Goal: Task Accomplishment & Management: Manage account settings

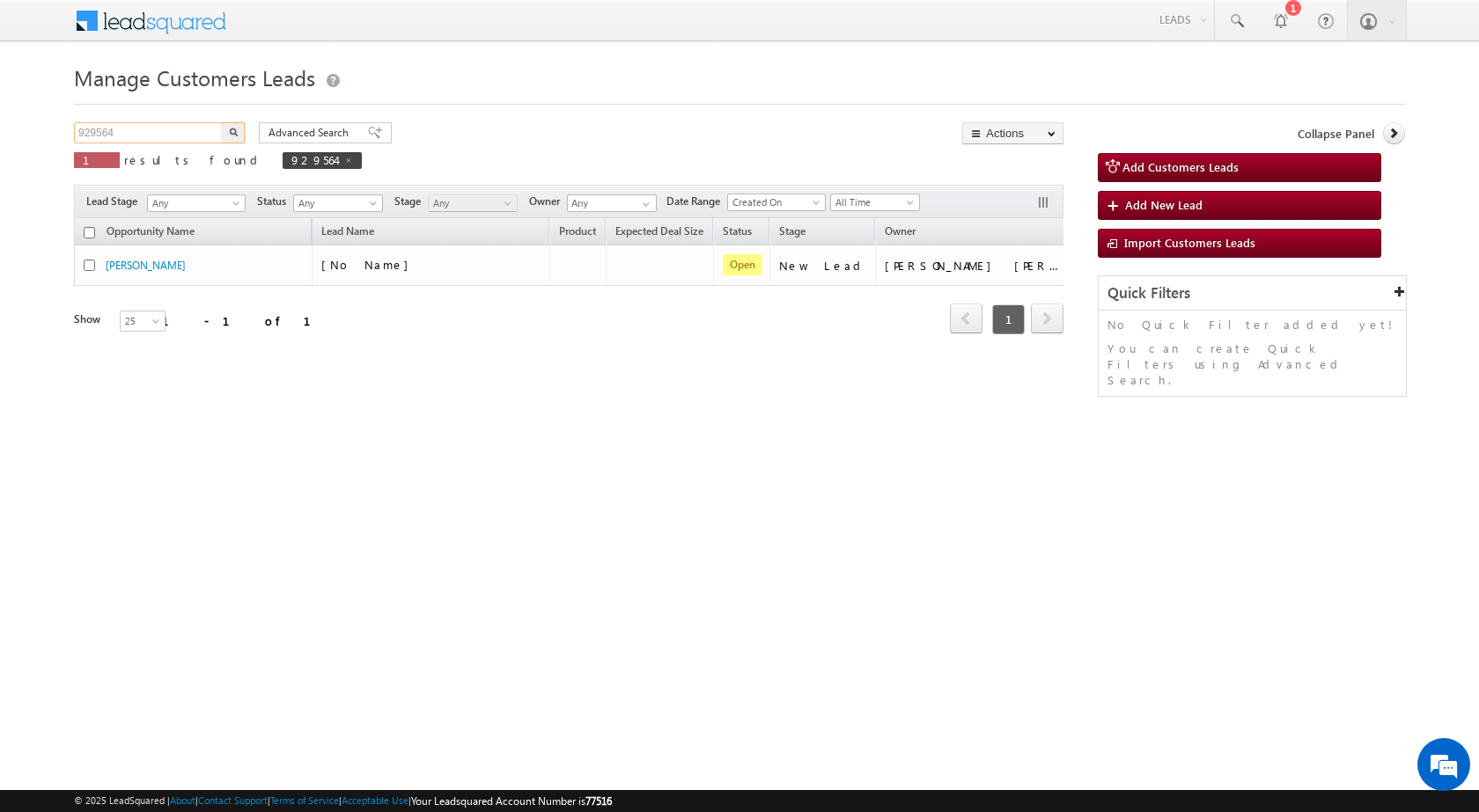
click at [126, 139] on input "929564" at bounding box center [149, 133] width 151 height 21
paste input "07910"
type input "907910"
click at [235, 127] on button "button" at bounding box center [233, 133] width 23 height 21
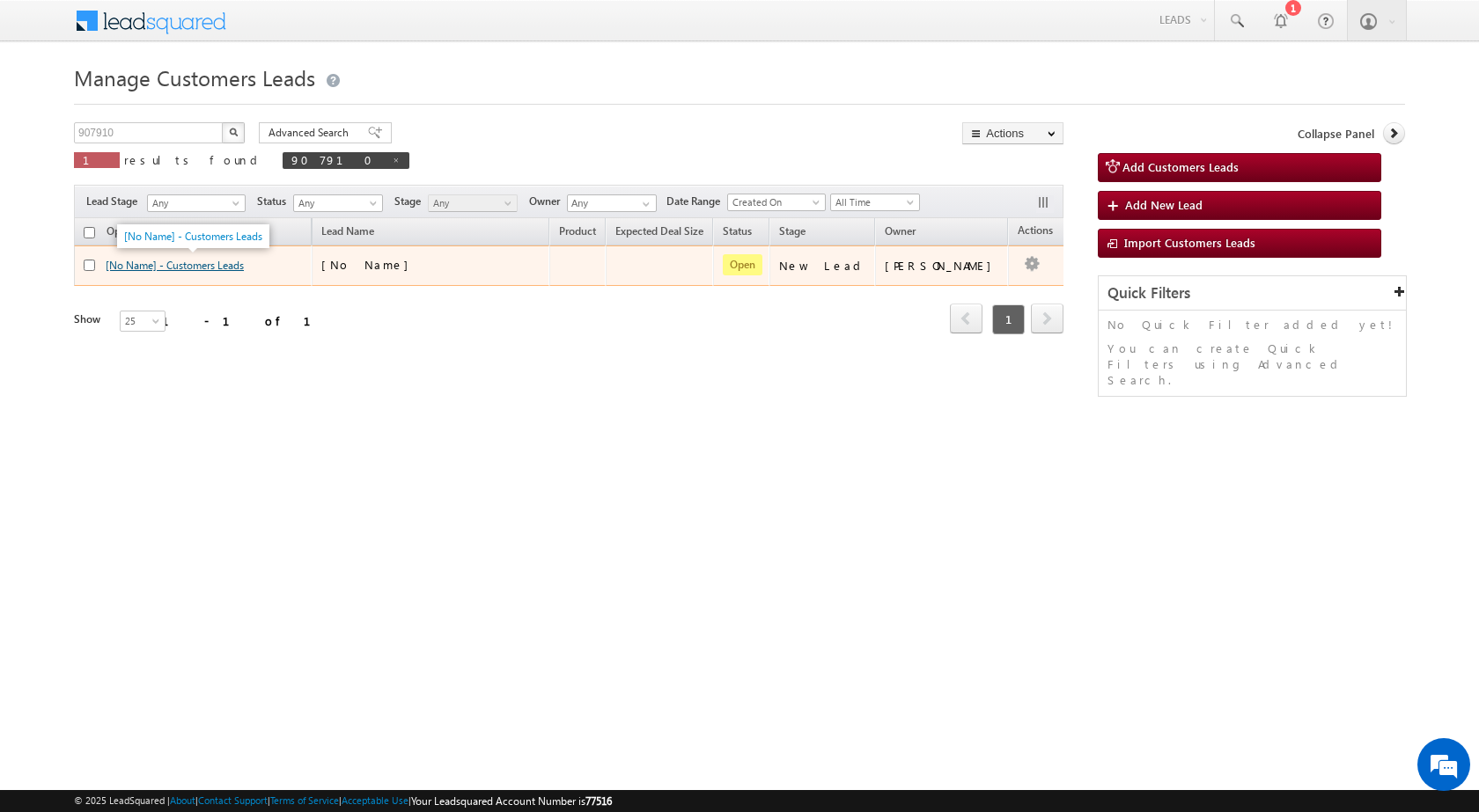
click at [197, 264] on link "[No Name] - Customers Leads" at bounding box center [175, 264] width 139 height 13
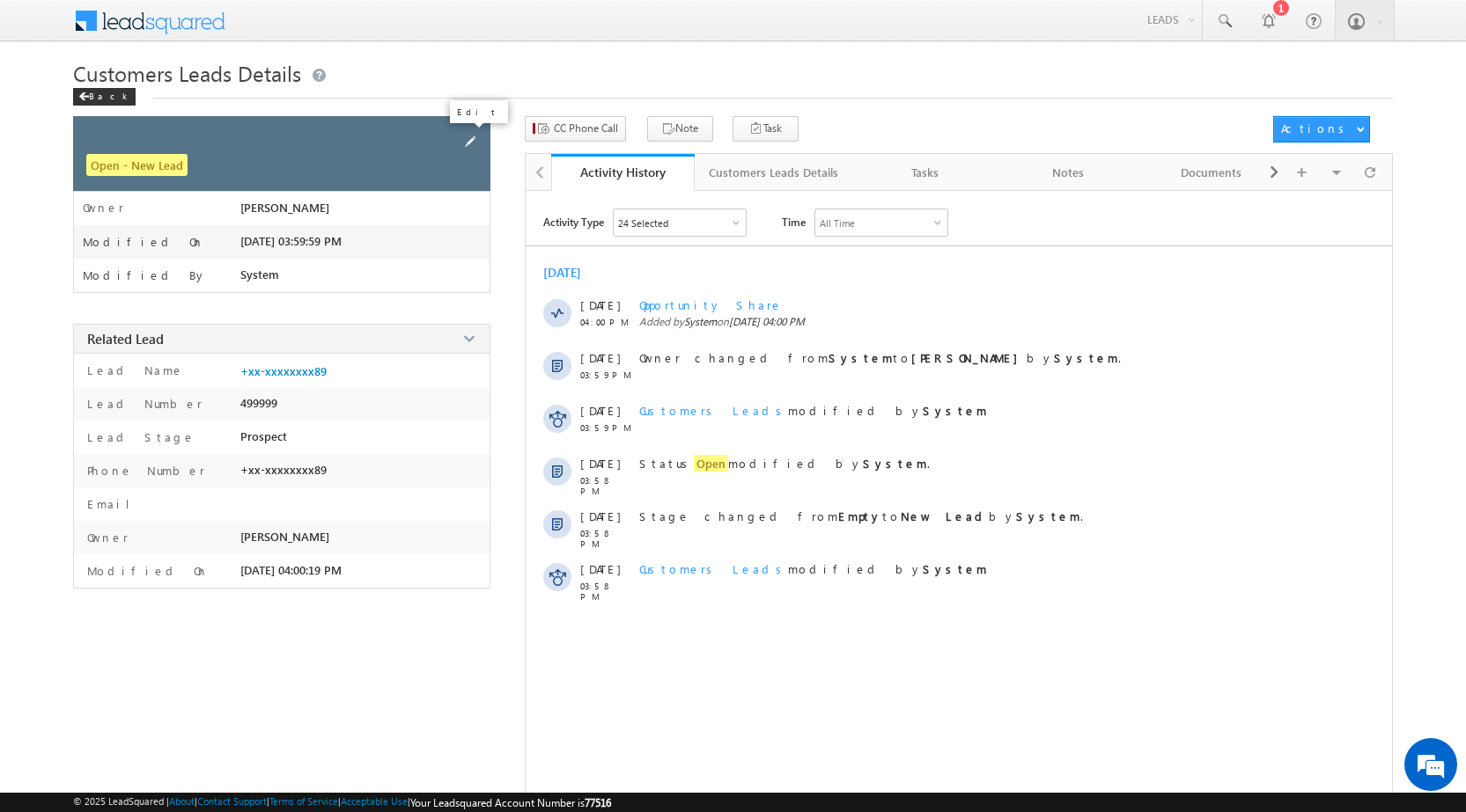
click at [470, 142] on span at bounding box center [469, 141] width 19 height 19
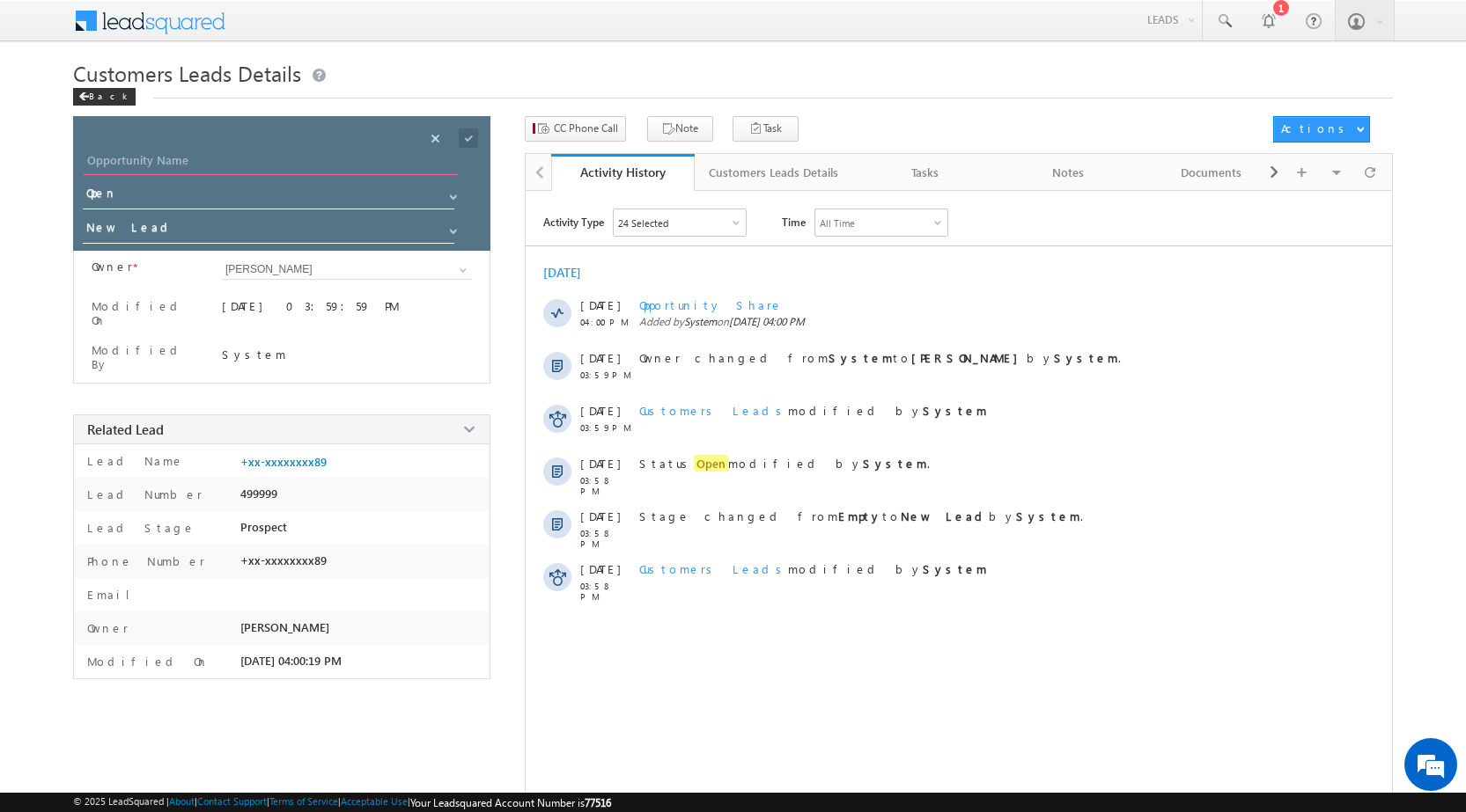
click at [359, 168] on input "Opportunity Name" at bounding box center [270, 163] width 374 height 25
paste input "PRAKASH KULTHE"
type input "[PERSON_NAME]"
click at [469, 139] on span at bounding box center [468, 138] width 19 height 19
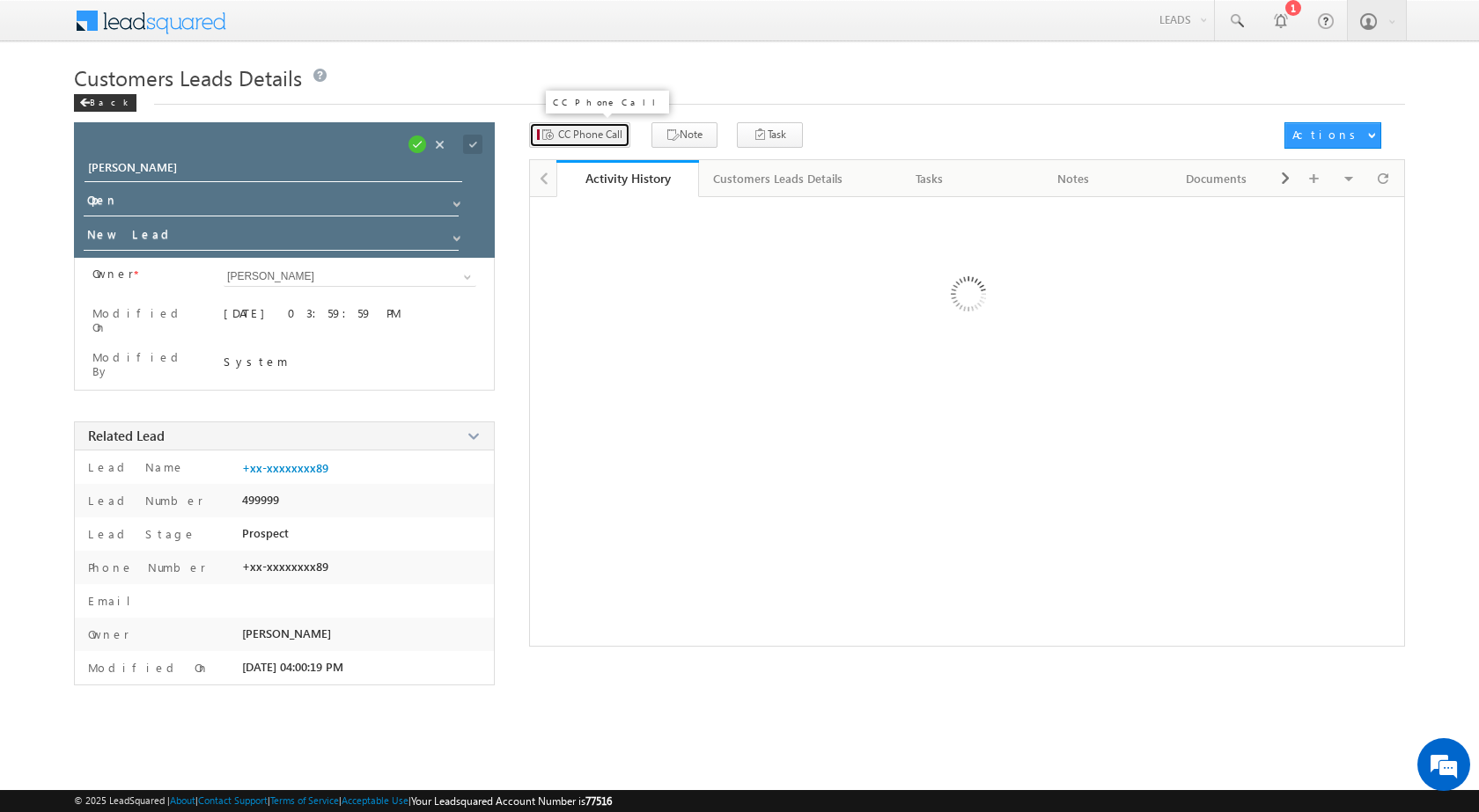
click at [602, 139] on button "CC Phone Call" at bounding box center [579, 136] width 101 height 26
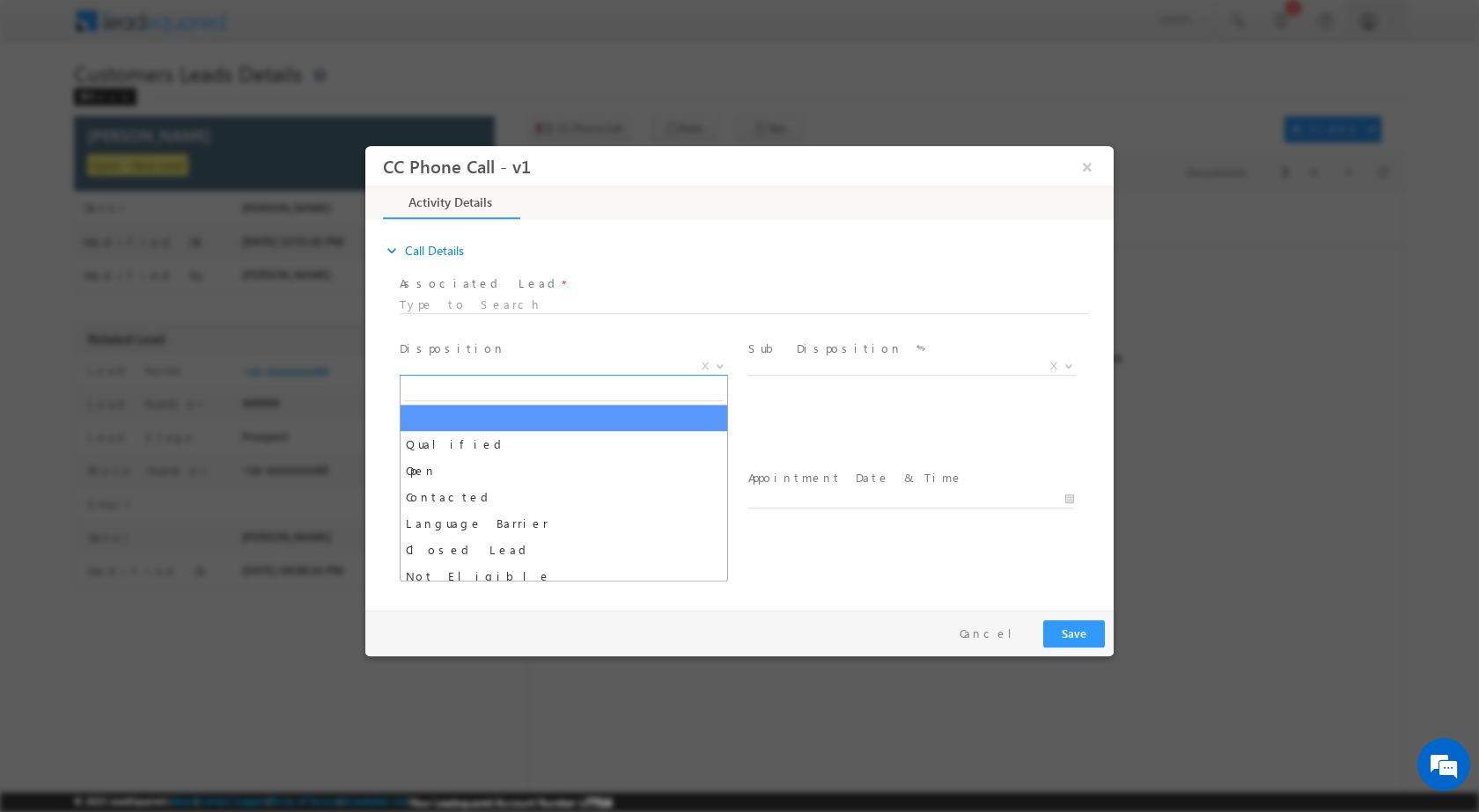
click at [722, 369] on span at bounding box center [719, 365] width 18 height 23
select select "Qualified"
select select "amol.khopade@sgrlimited.in"
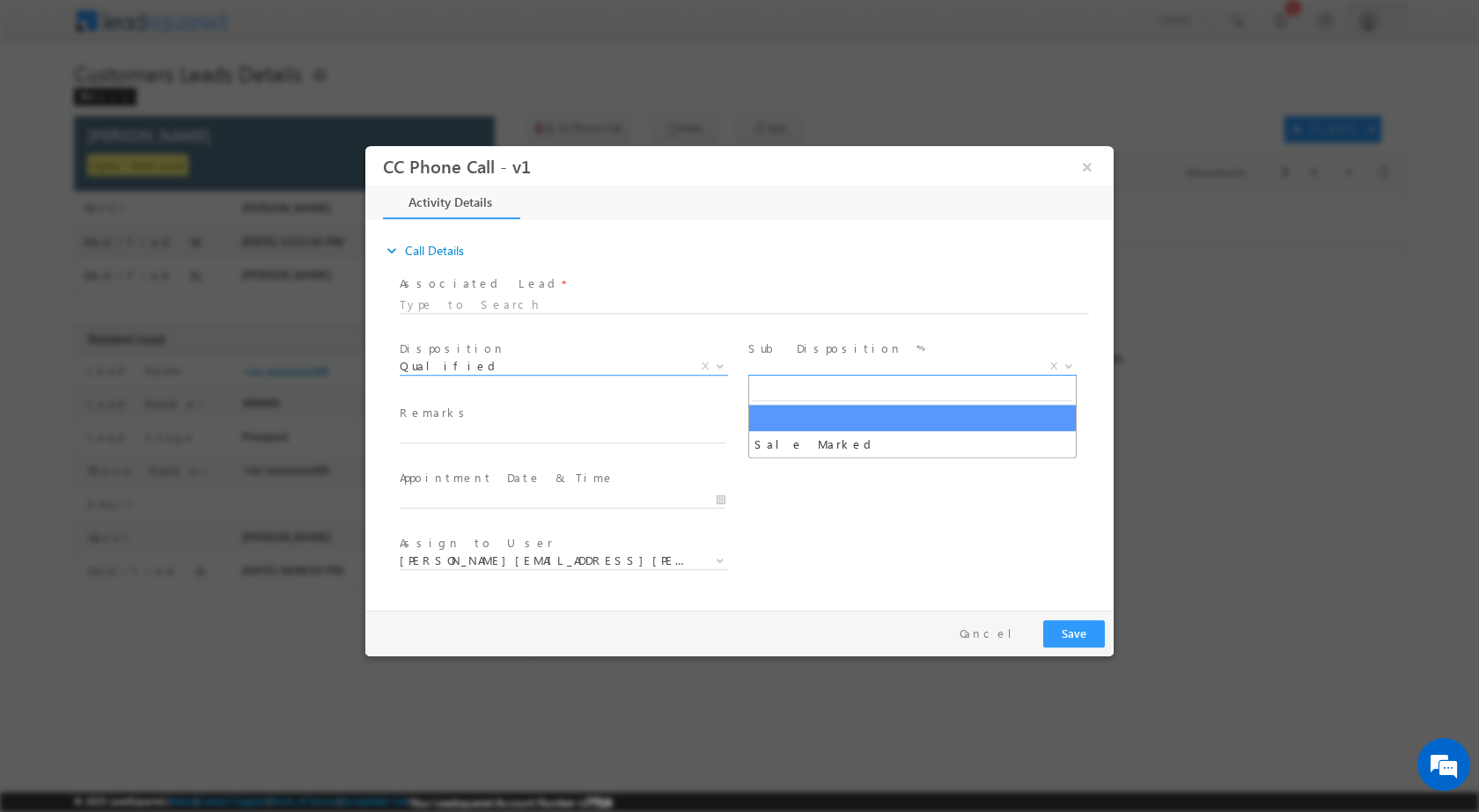
click at [1070, 366] on b at bounding box center [1069, 365] width 11 height 6
click at [1061, 360] on span at bounding box center [1067, 365] width 18 height 23
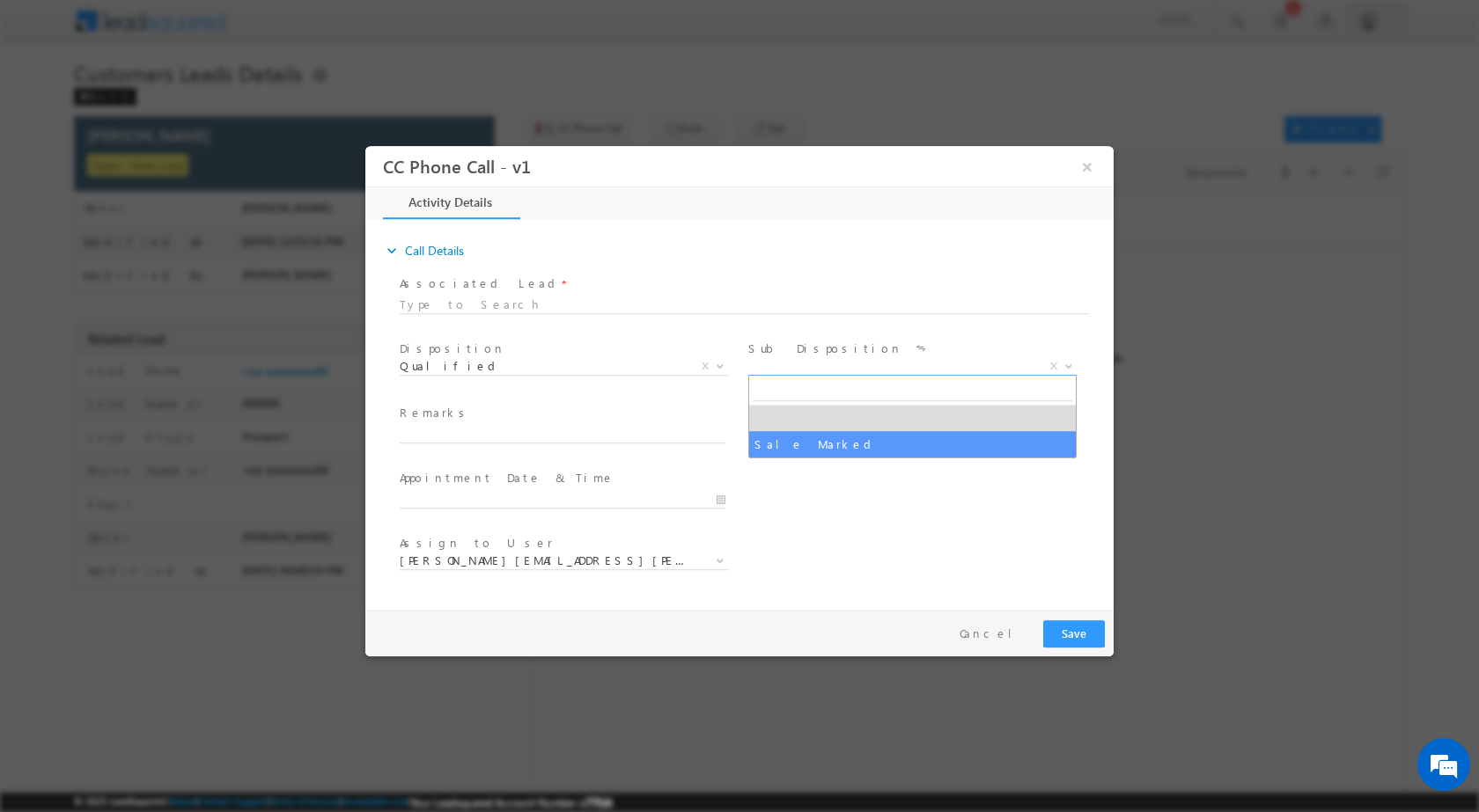
select select "Sale Marked"
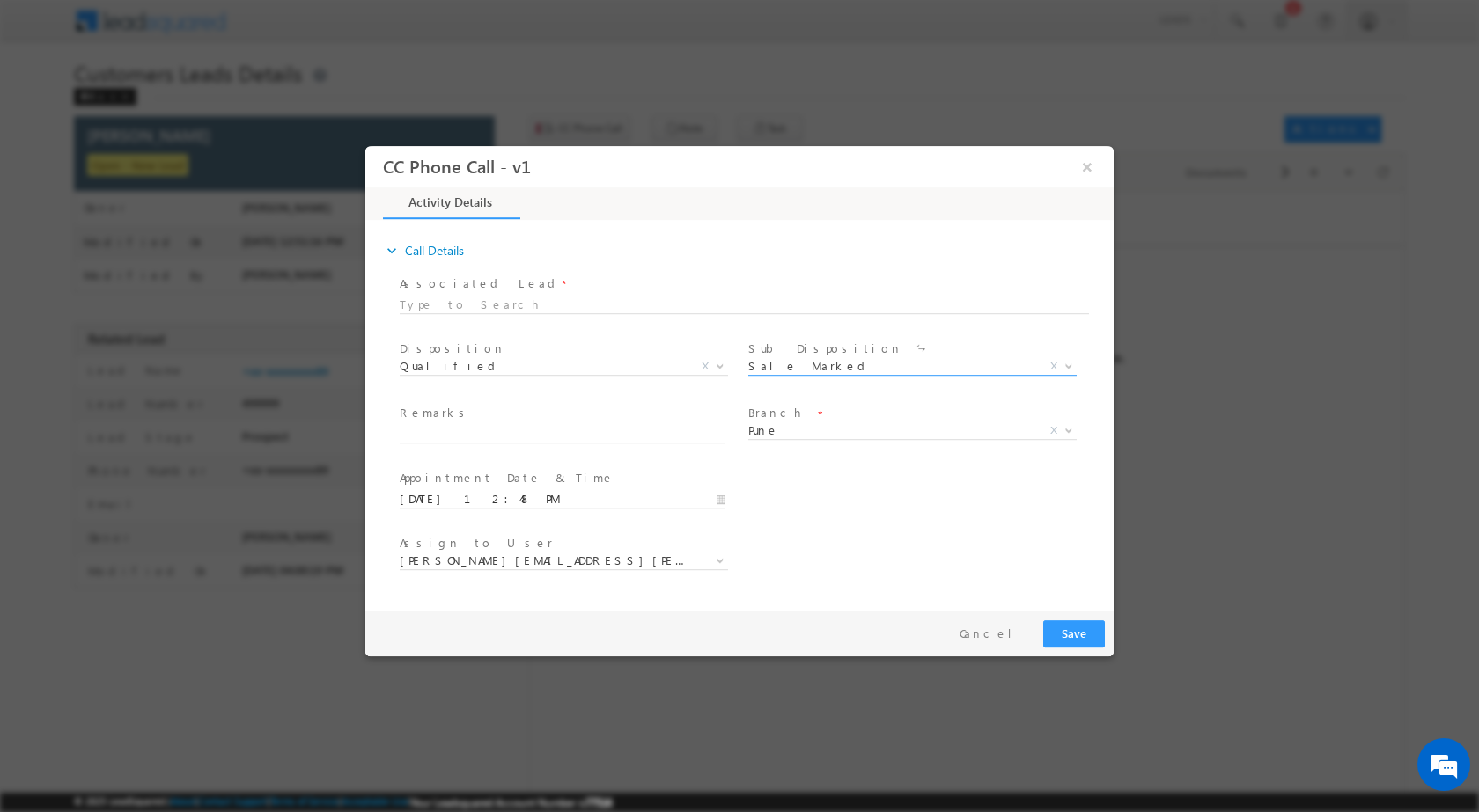
click at [719, 499] on input "09/25/2025 12:48 PM" at bounding box center [563, 499] width 325 height 18
type input "09/26/2025 12:48 PM"
type input "11"
type input "09/26/2025 11:48 PM"
click at [514, 477] on input "48" at bounding box center [512, 477] width 73 height 11
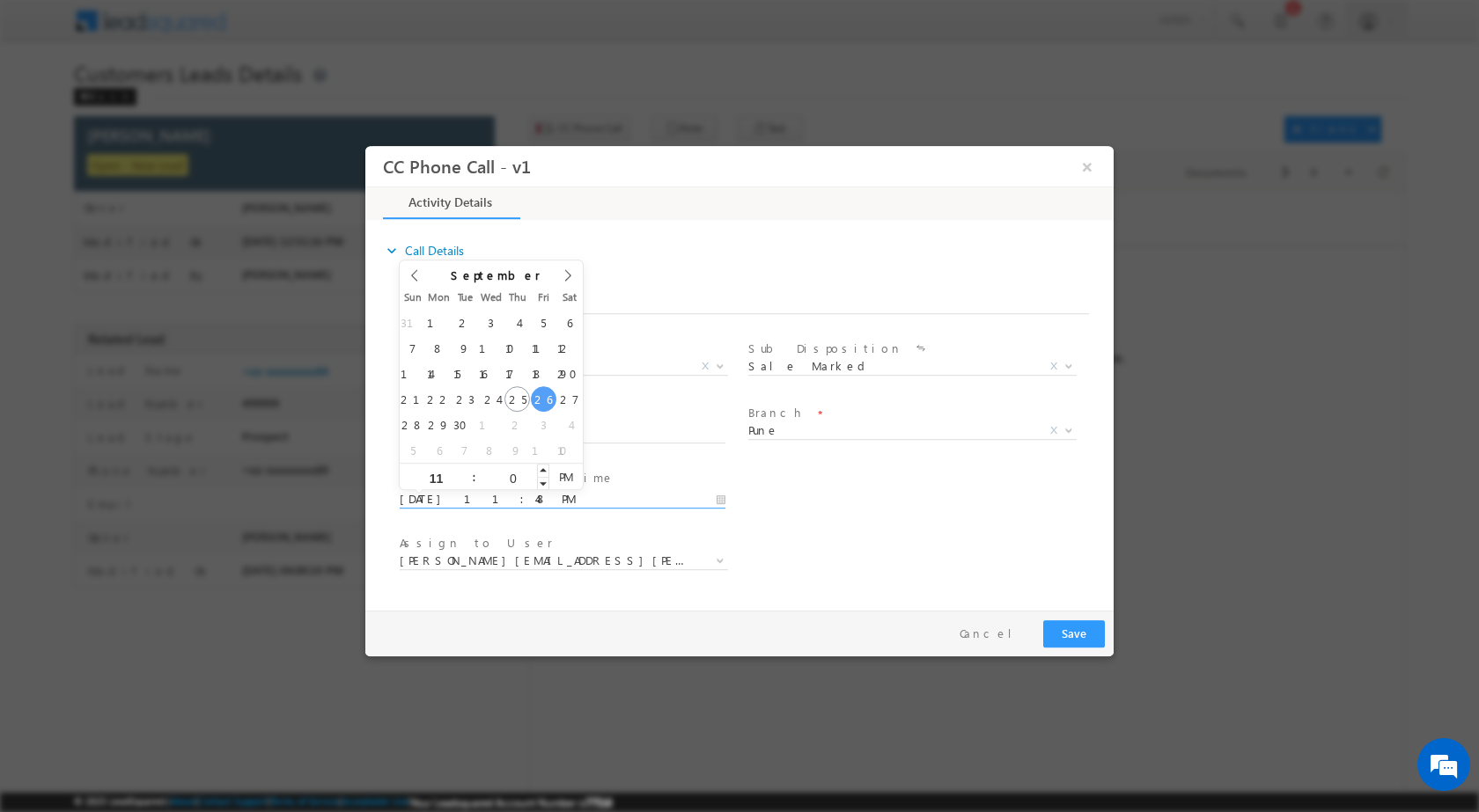
type input "00"
type input "09/26/2025 11:00 AM"
click at [572, 475] on span "PM" at bounding box center [565, 476] width 33 height 26
click at [865, 548] on div "Assign to User * amol.khopade@sgrlimited.in anant.giri@sgrlimited.in chaitali.a…" at bounding box center [754, 562] width 718 height 65
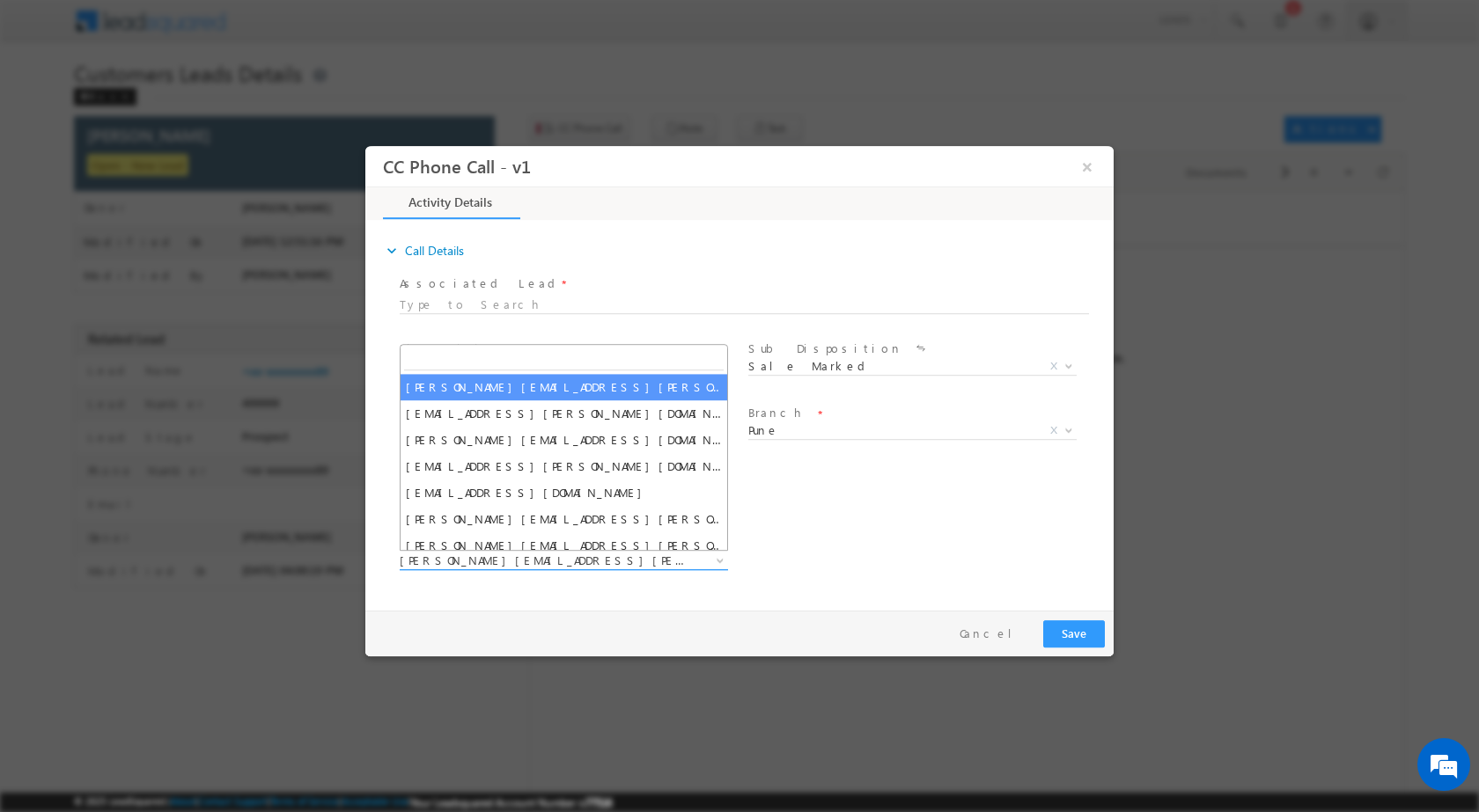
click at [712, 556] on span at bounding box center [719, 560] width 18 height 23
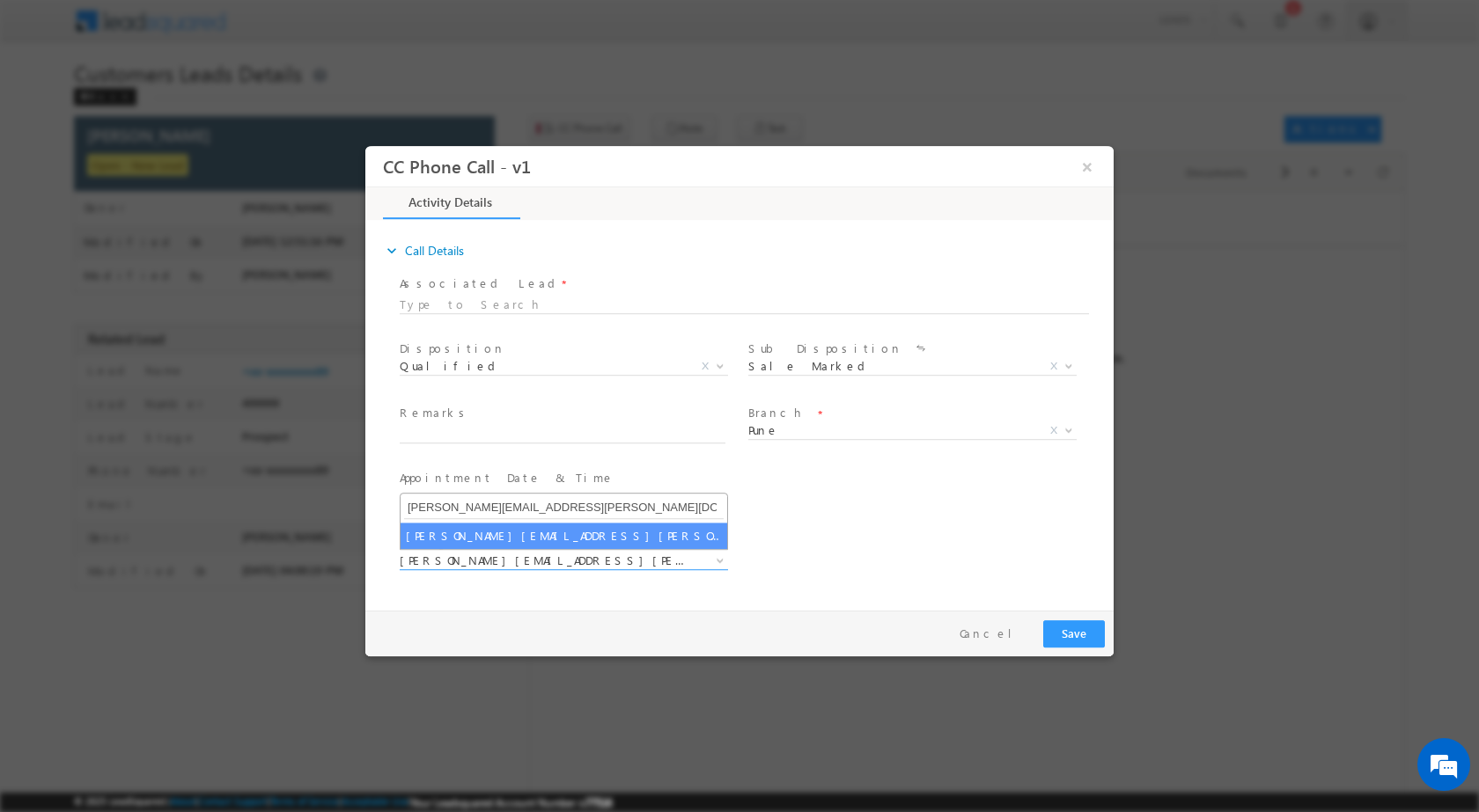
type input "[PERSON_NAME][EMAIL_ADDRESS][PERSON_NAME][DOMAIN_NAME]"
select select "[PERSON_NAME][EMAIL_ADDRESS][PERSON_NAME][DOMAIN_NAME]"
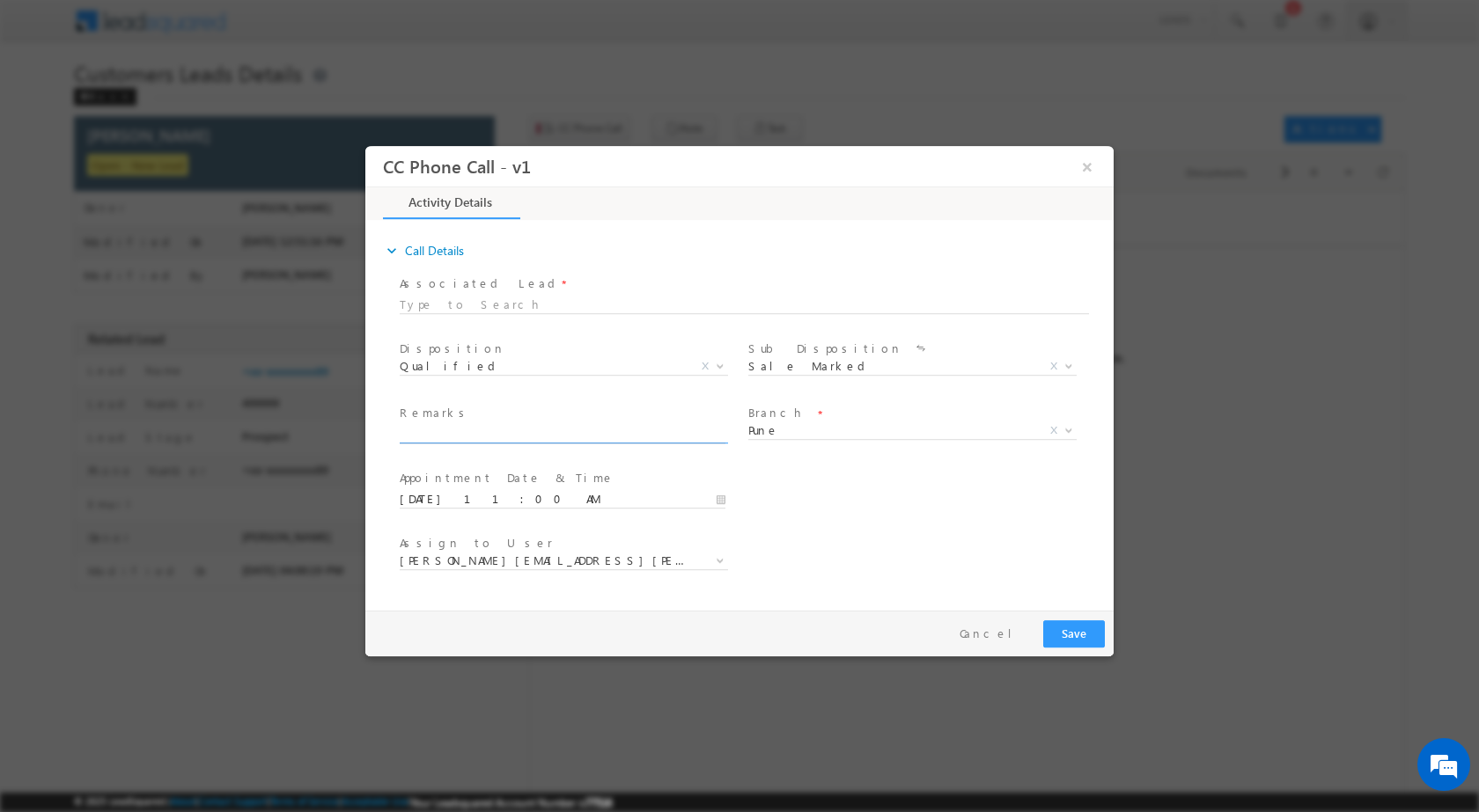
click at [476, 430] on input "text" at bounding box center [563, 434] width 325 height 18
paste input "25/09-Customer name is PRAKASH KULTHE Customer age is 68 yrs (Son Age is 40yrs …"
type input "25/09-Customer name is PRAKASH KULTHE Customer age is 68 yrs (Son Age is 40yrs …"
click at [1073, 646] on button "Save" at bounding box center [1074, 632] width 62 height 27
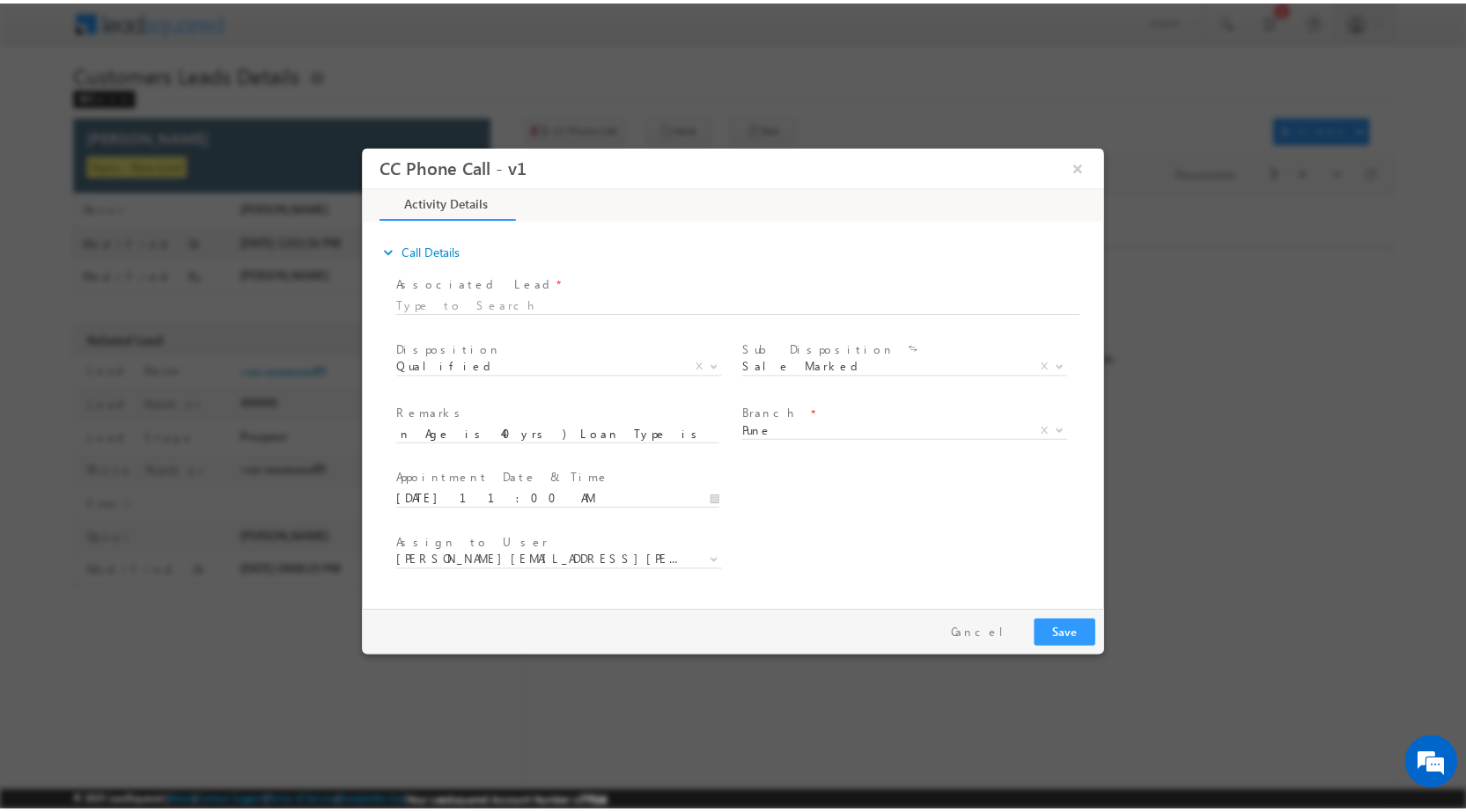
scroll to position [0, 0]
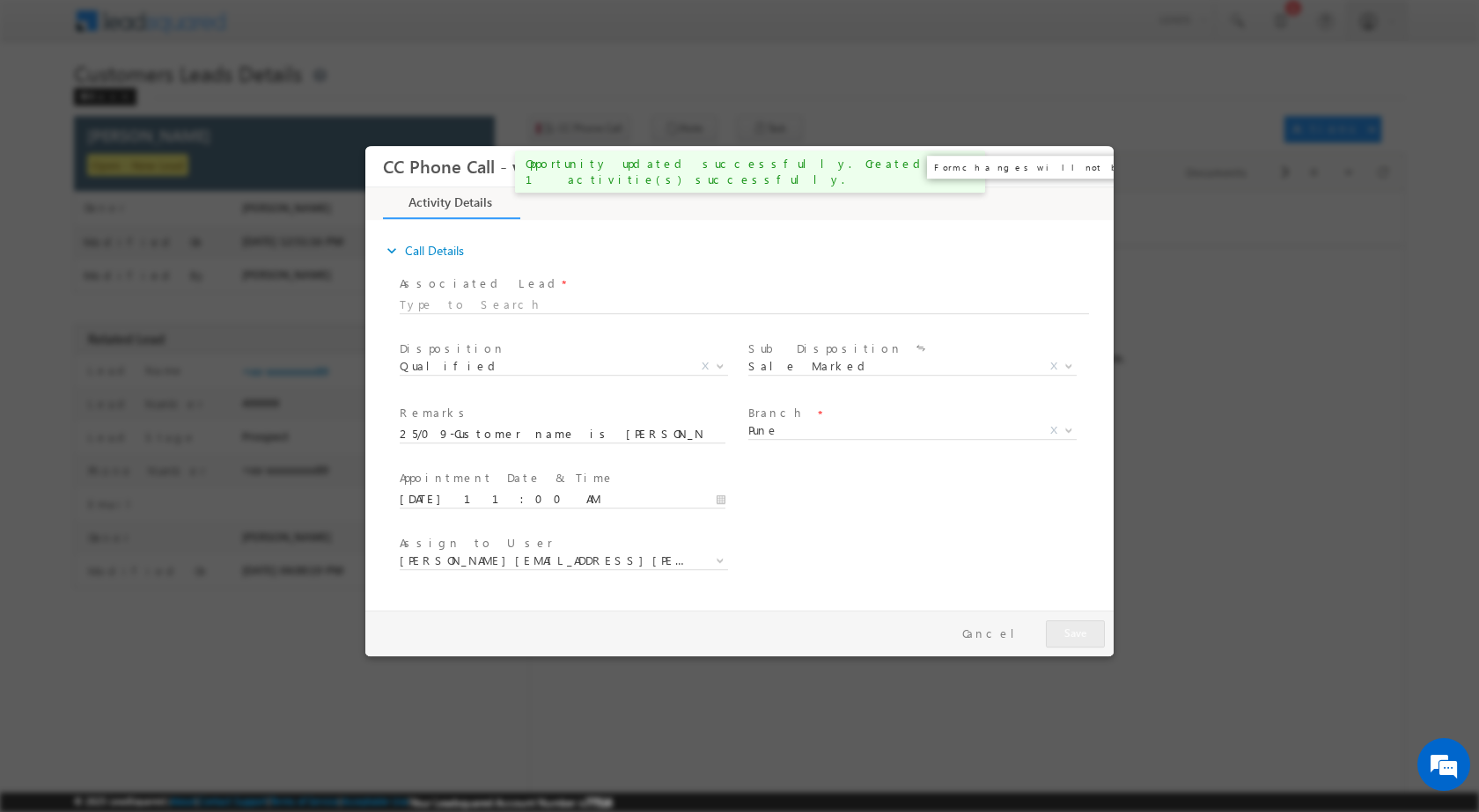
click at [1087, 163] on button "×" at bounding box center [1088, 166] width 30 height 33
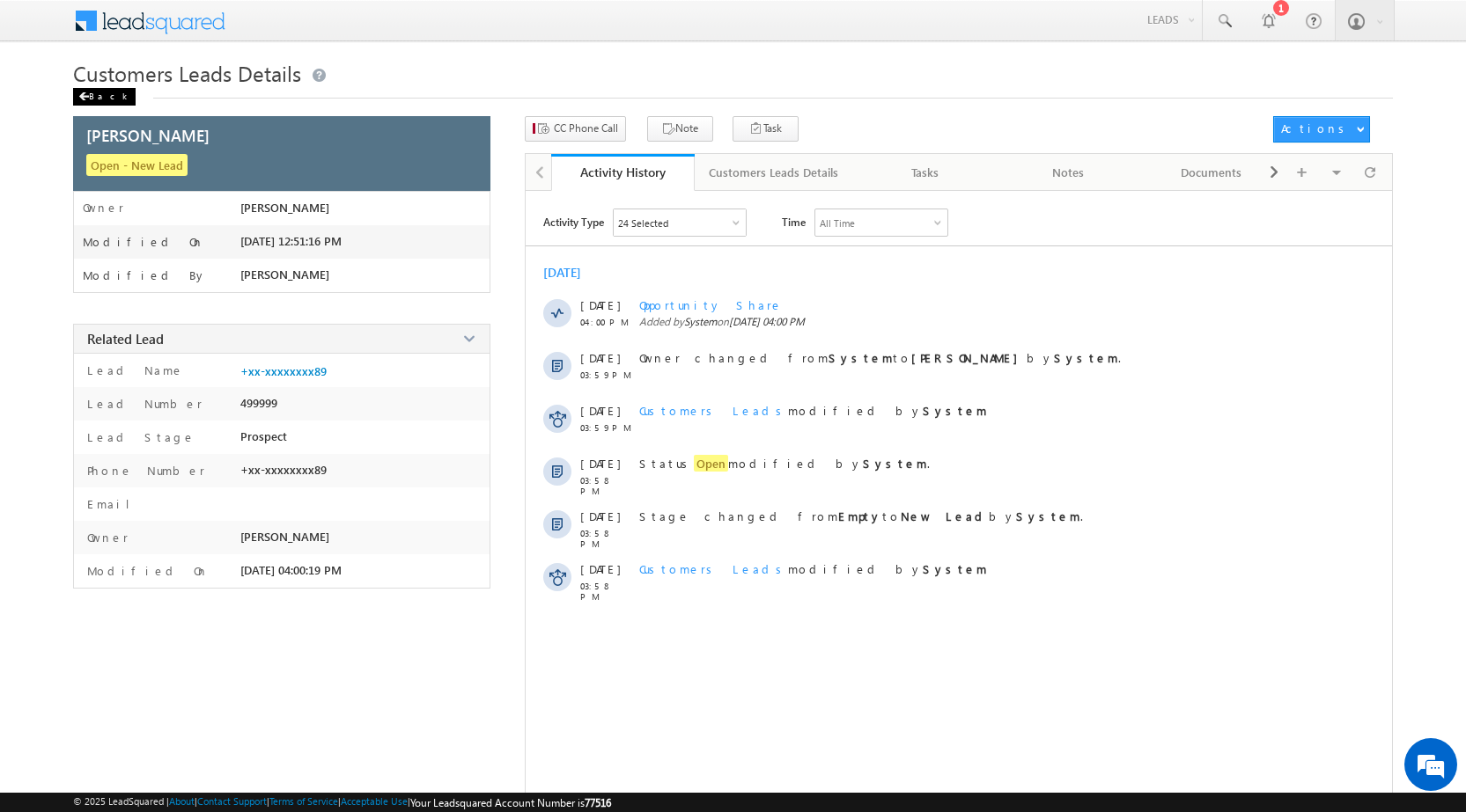
click at [101, 93] on div "Back" at bounding box center [104, 97] width 63 height 18
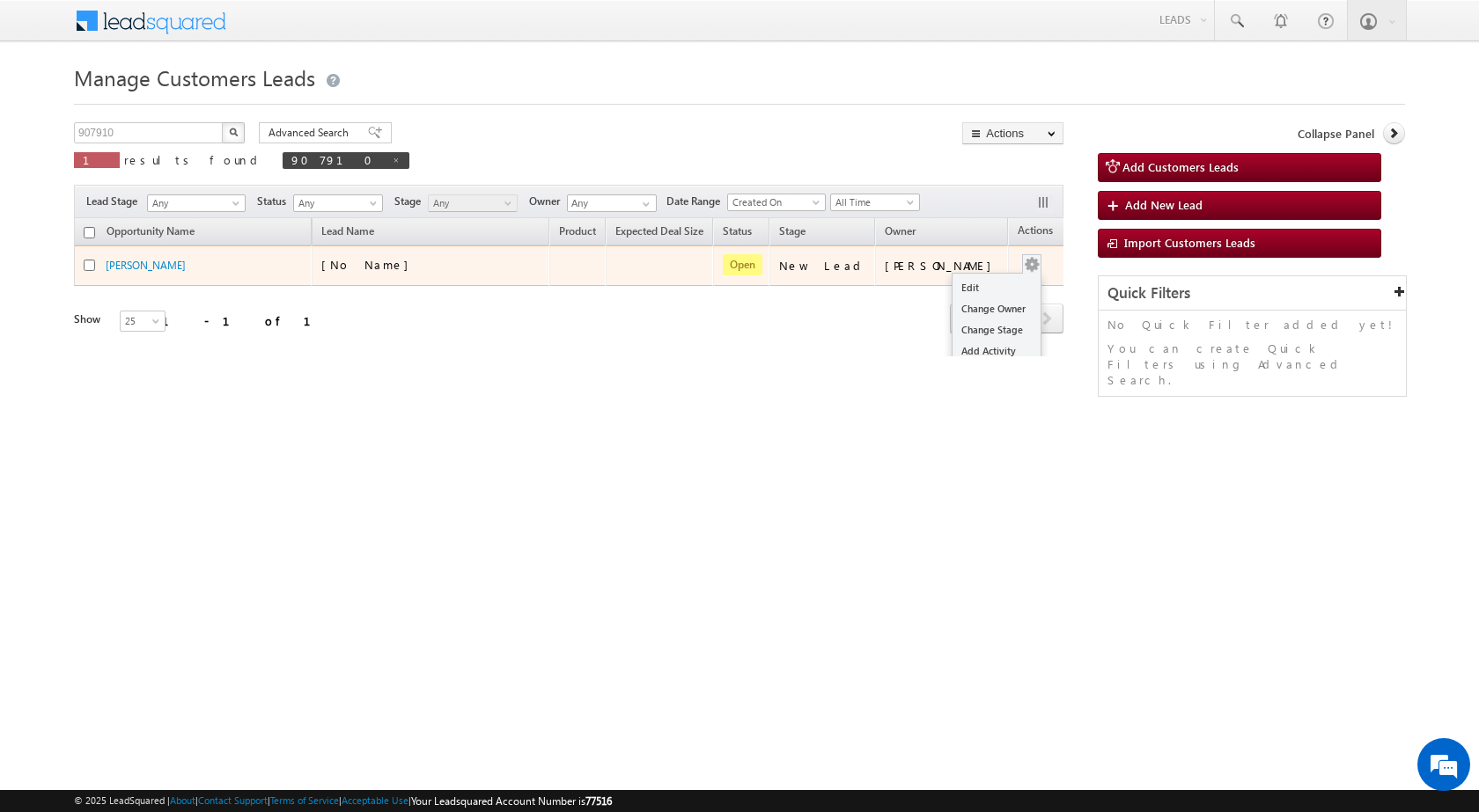
click at [1018, 259] on div "Edit Change Owner Change Stage Add Activity Add Task Delete" at bounding box center [1032, 265] width 28 height 23
click at [981, 277] on link "Edit" at bounding box center [997, 287] width 88 height 21
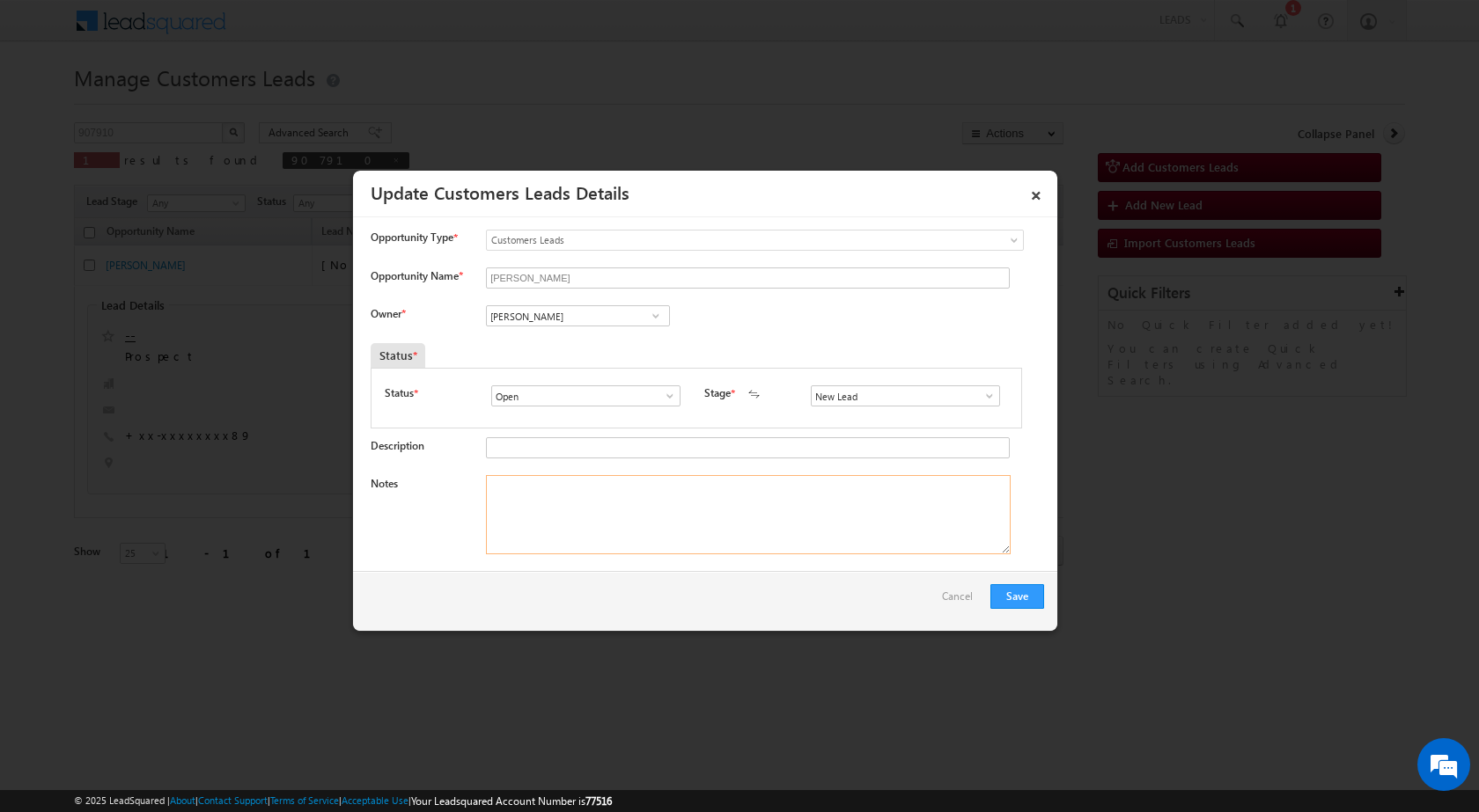
click at [638, 497] on textarea "Notes" at bounding box center [748, 514] width 525 height 79
paste textarea "25/09-Customer name is [PERSON_NAME] Customer age is [DEMOGRAPHIC_DATA] yrs (So…"
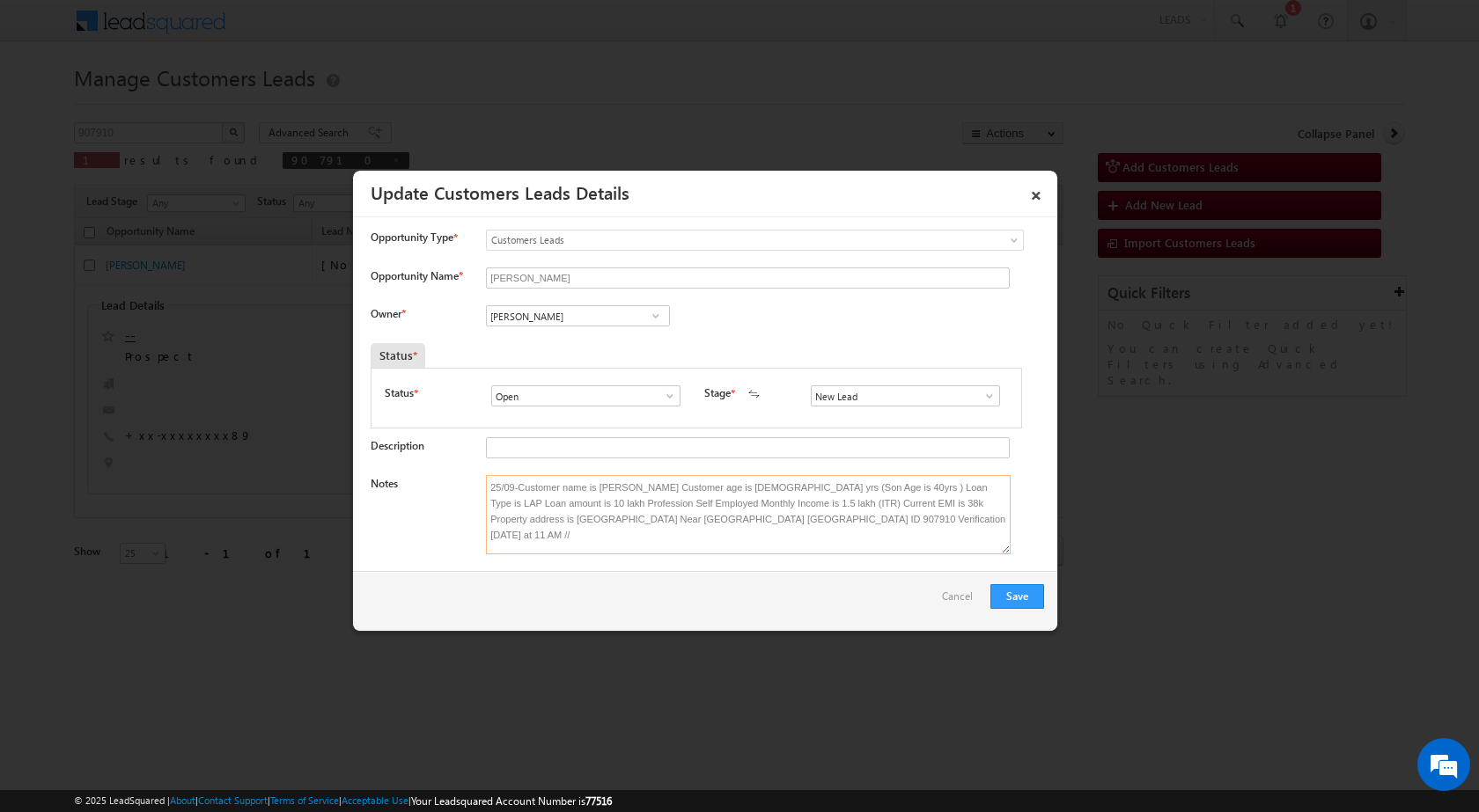
type textarea "25/09-Customer name is [PERSON_NAME] Customer age is [DEMOGRAPHIC_DATA] yrs (So…"
click at [655, 314] on span at bounding box center [656, 316] width 18 height 14
paste input "[PERSON_NAME][EMAIL_ADDRESS][PERSON_NAME][DOMAIN_NAME]"
click at [526, 340] on link "[PERSON_NAME] [PERSON_NAME] [PERSON_NAME][EMAIL_ADDRESS][PERSON_NAME][DOMAIN_NA…" at bounding box center [578, 343] width 184 height 34
type input "[PERSON_NAME] [PERSON_NAME]"
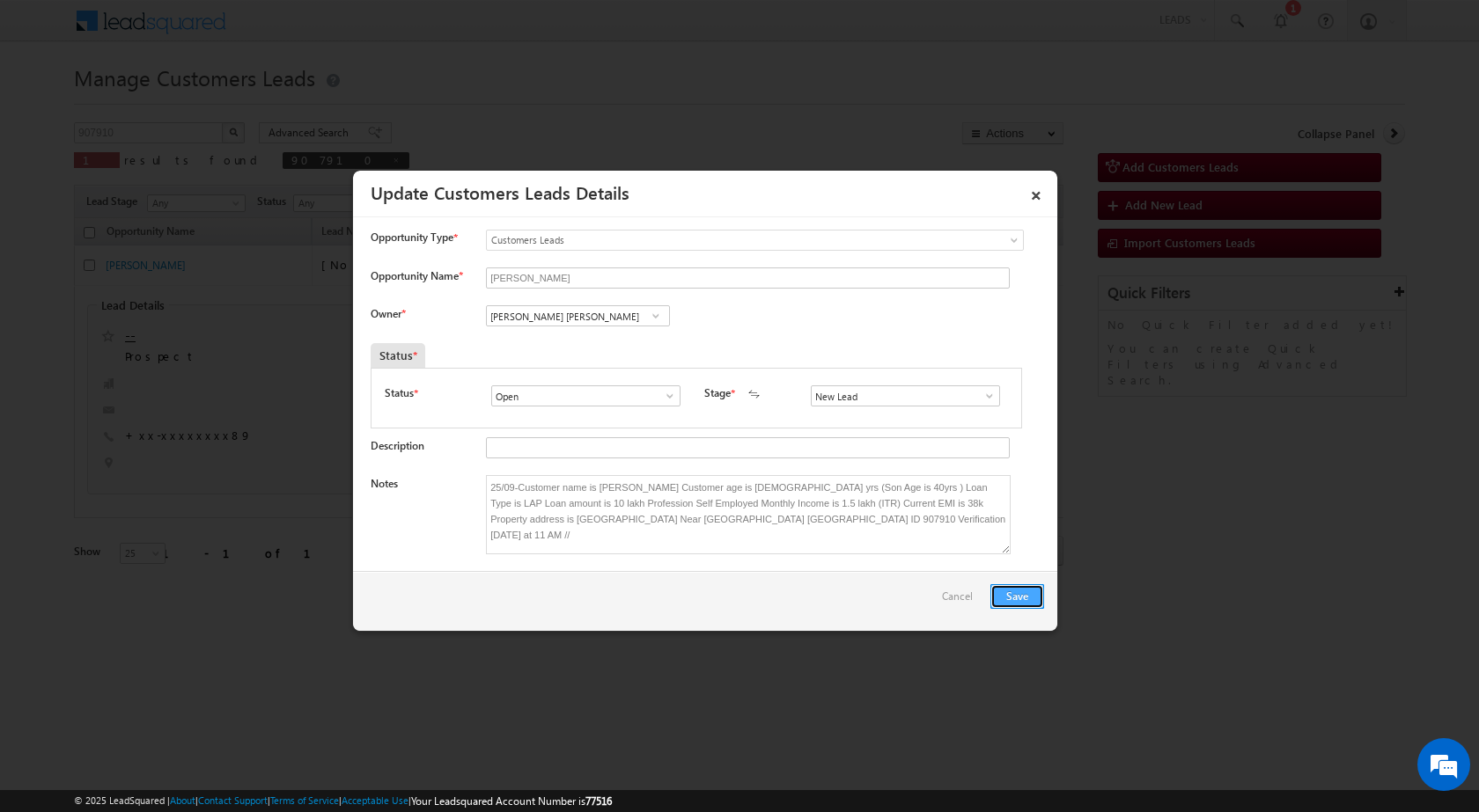
click at [1035, 594] on button "Save" at bounding box center [1017, 597] width 54 height 25
